Goal: Task Accomplishment & Management: Use online tool/utility

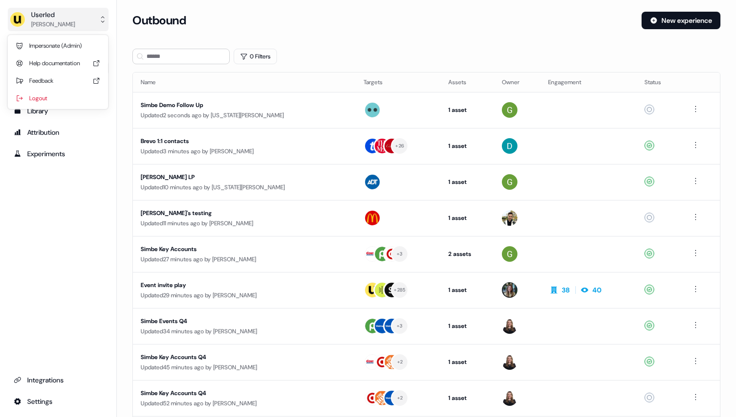
click at [60, 19] on div "Ryan Hennessy" at bounding box center [53, 24] width 44 height 10
click at [72, 35] on div "Impersonate (Admin) Help documentation Feedback Logout" at bounding box center [58, 72] width 92 height 74
click at [72, 41] on div "Impersonate (Admin)" at bounding box center [58, 46] width 92 height 18
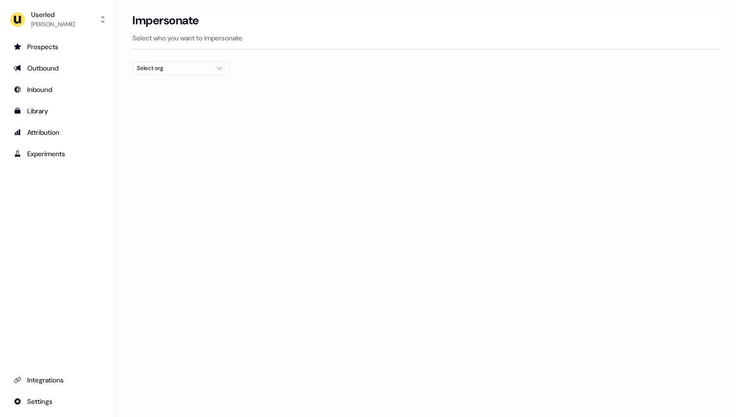
click at [163, 69] on div "Select org" at bounding box center [173, 68] width 73 height 10
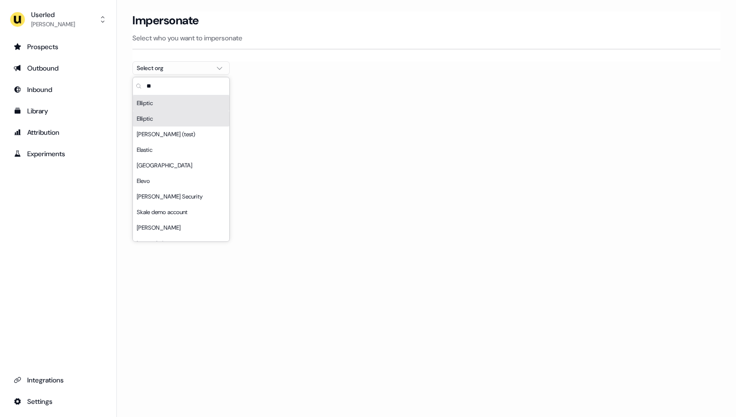
type input "**"
click at [165, 118] on div "Elliptic" at bounding box center [181, 119] width 96 height 16
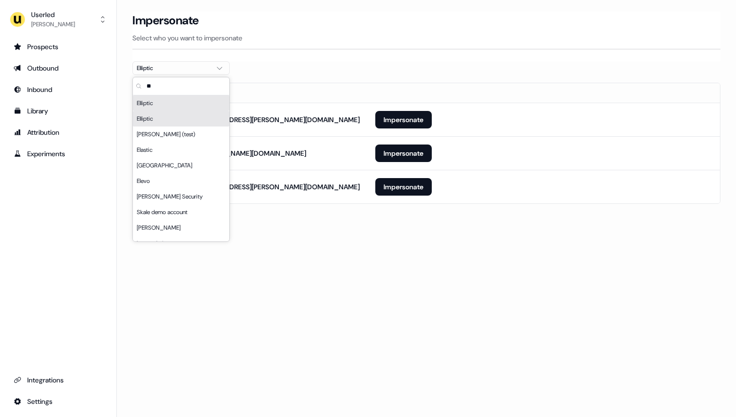
click at [382, 85] on th at bounding box center [543, 92] width 352 height 19
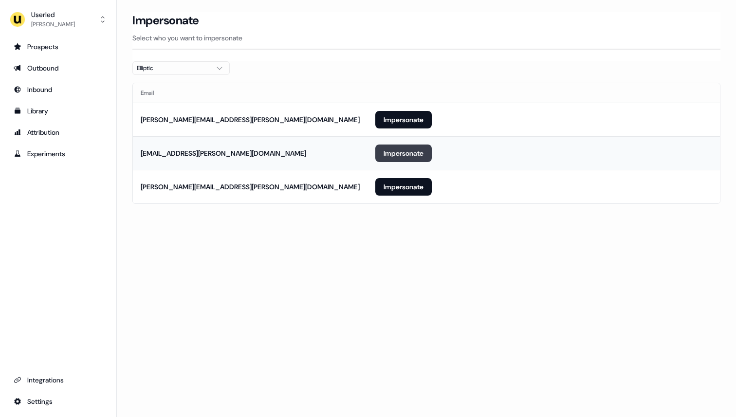
click at [410, 151] on button "Impersonate" at bounding box center [403, 154] width 56 height 18
click at [407, 158] on button "Impersonate" at bounding box center [403, 154] width 56 height 18
click at [407, 157] on button "Impersonate" at bounding box center [403, 154] width 56 height 18
